Goal: Information Seeking & Learning: Understand process/instructions

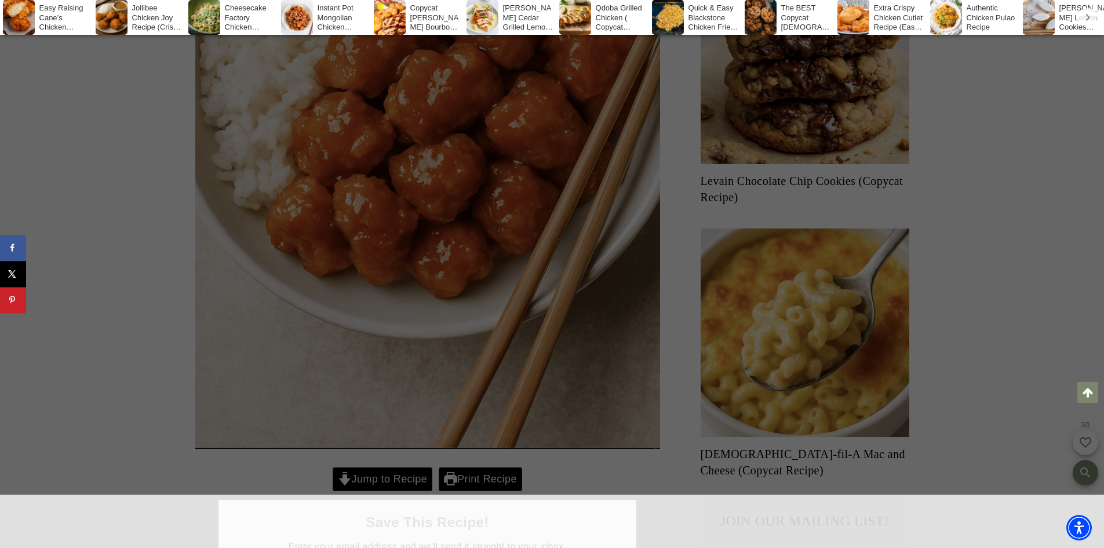
scroll to position [630, 0]
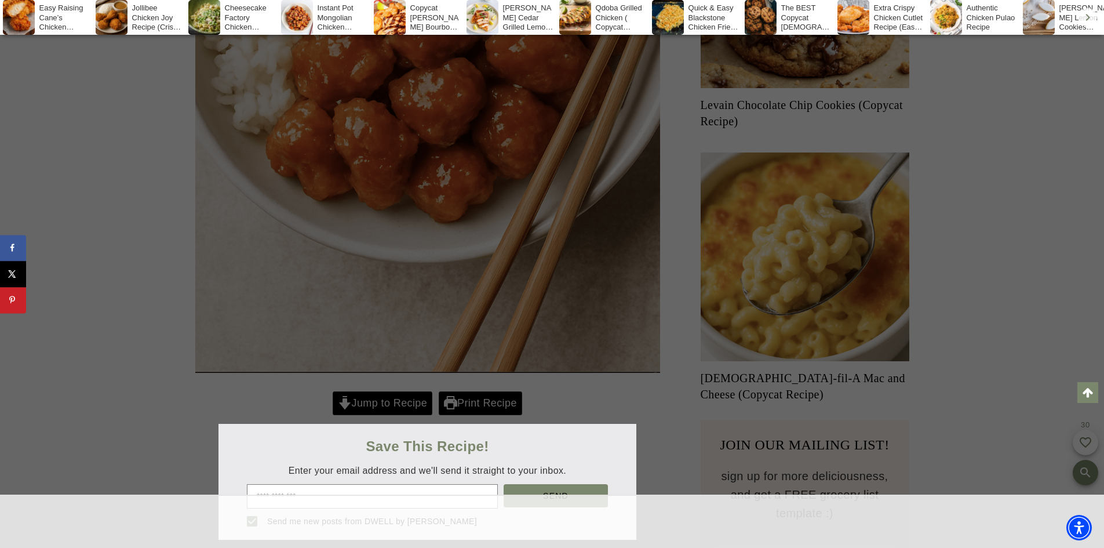
click at [396, 398] on div at bounding box center [552, 274] width 1104 height 548
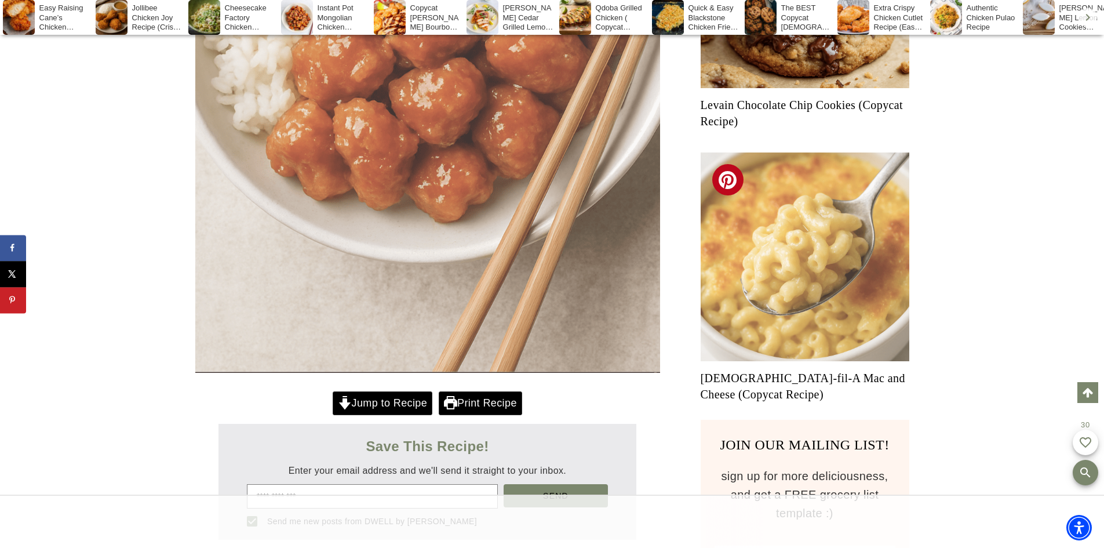
click at [385, 407] on link "Jump to Recipe" at bounding box center [383, 403] width 100 height 24
